Goal: Transaction & Acquisition: Obtain resource

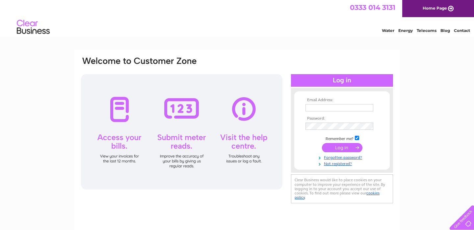
click at [331, 108] on input "text" at bounding box center [339, 107] width 68 height 7
type input "[EMAIL_ADDRESS][PERSON_NAME][DOMAIN_NAME]"
click at [322, 144] on input "submit" at bounding box center [342, 148] width 40 height 9
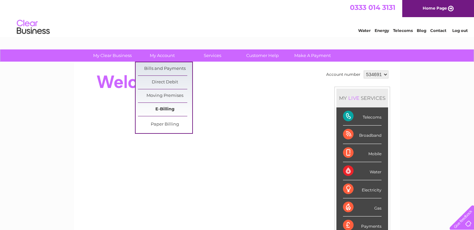
click at [167, 105] on link "E-Billing" at bounding box center [165, 109] width 54 height 13
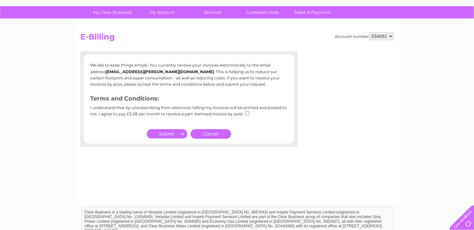
scroll to position [46, 0]
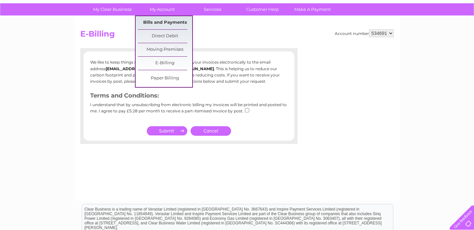
click at [166, 20] on link "Bills and Payments" at bounding box center [165, 22] width 54 height 13
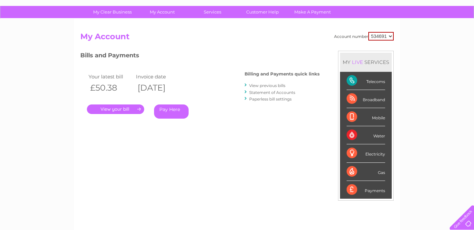
scroll to position [45, 0]
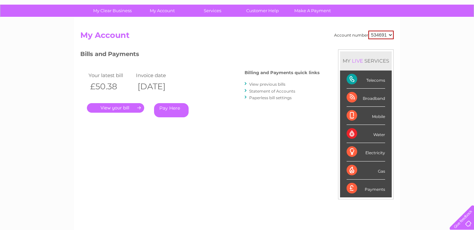
click at [261, 84] on link "View previous bills" at bounding box center [267, 84] width 36 height 5
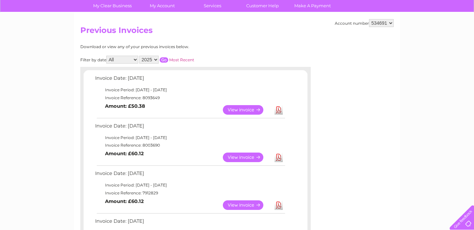
scroll to position [52, 0]
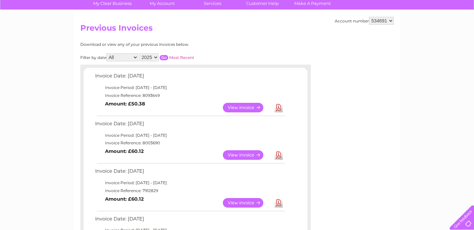
click at [279, 108] on link "Download" at bounding box center [279, 108] width 8 height 10
click at [279, 158] on link "Download" at bounding box center [279, 155] width 8 height 10
click at [279, 201] on link "Download" at bounding box center [279, 203] width 8 height 10
